Goal: Navigation & Orientation: Find specific page/section

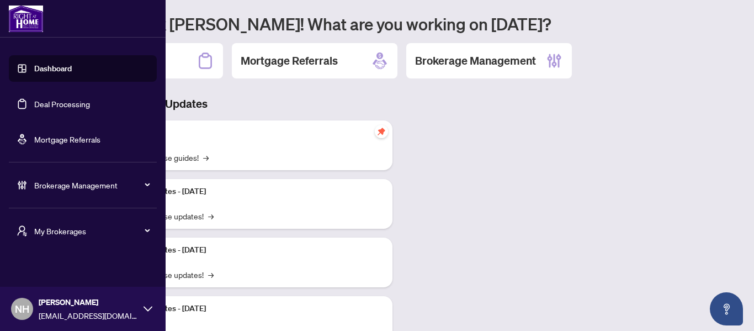
click at [75, 227] on span "My Brokerages" at bounding box center [91, 231] width 115 height 12
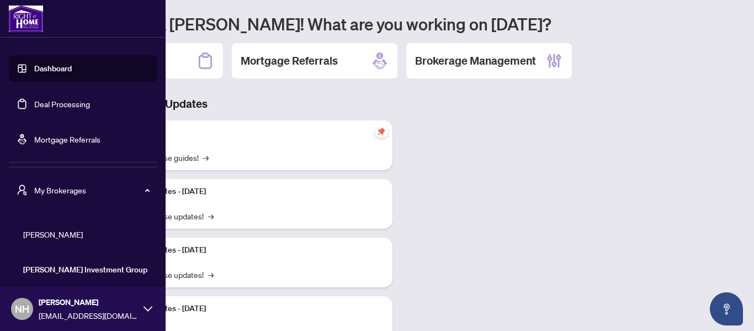
click at [70, 235] on span "[PERSON_NAME]" at bounding box center [86, 234] width 126 height 12
